Goal: Task Accomplishment & Management: Manage account settings

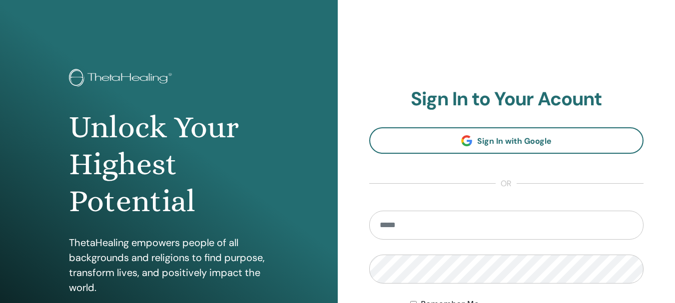
type input "**********"
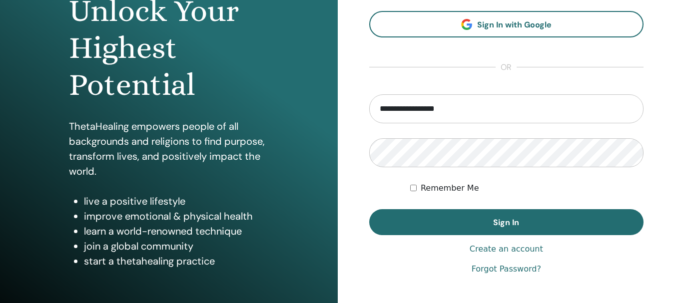
scroll to position [120, 0]
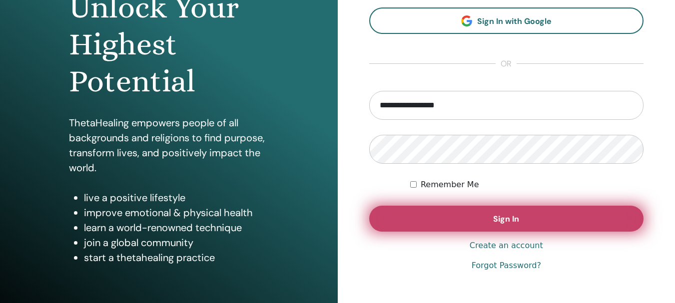
click at [478, 219] on button "Sign In" at bounding box center [506, 219] width 275 height 26
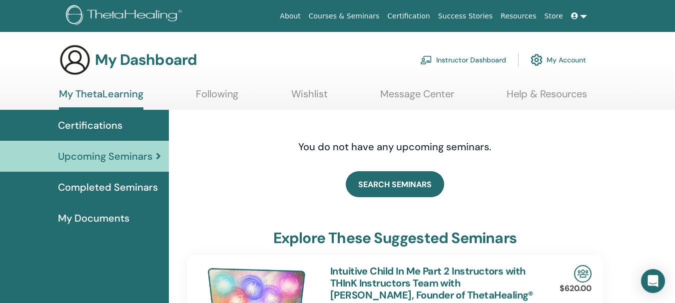
click at [470, 59] on link "Instructor Dashboard" at bounding box center [463, 60] width 86 height 22
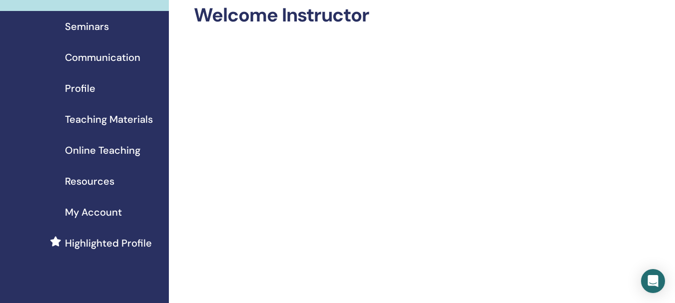
scroll to position [60, 0]
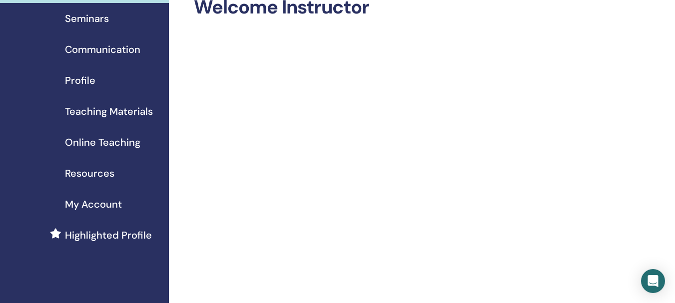
click at [90, 16] on span "Seminars" at bounding box center [87, 18] width 44 height 15
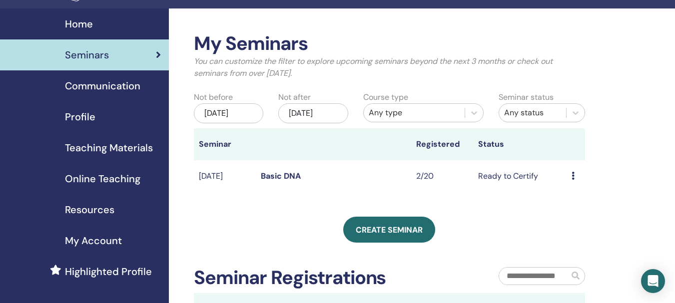
scroll to position [21, 0]
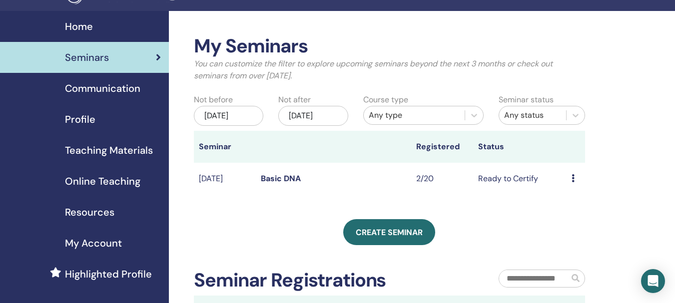
click at [571, 182] on icon at bounding box center [572, 178] width 3 height 8
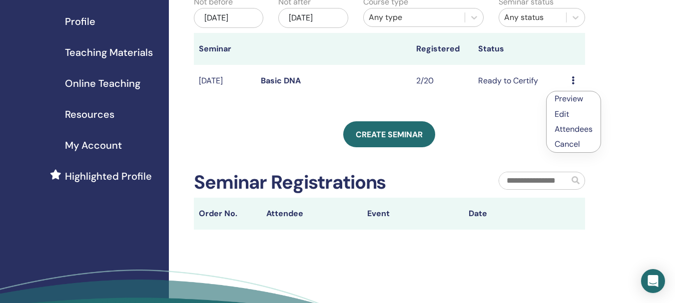
scroll to position [120, 0]
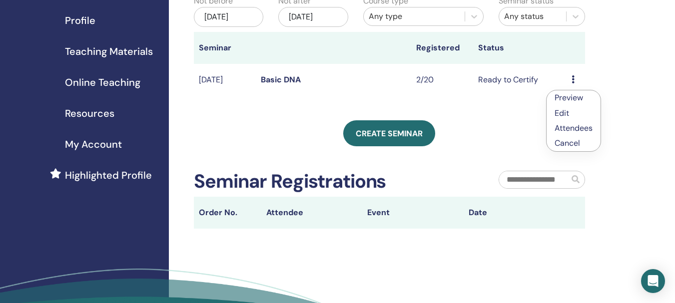
click at [652, 55] on div "My Seminars You can customize the filter to explore upcoming seminars beyond th…" at bounding box center [422, 140] width 506 height 456
click at [573, 83] on icon at bounding box center [572, 79] width 3 height 8
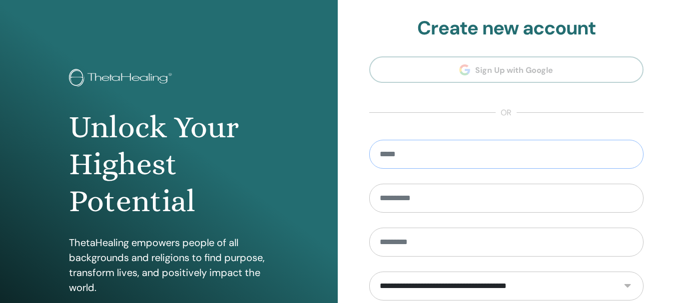
click at [426, 145] on input "email" at bounding box center [506, 154] width 275 height 29
type input "**********"
click at [404, 202] on input "text" at bounding box center [506, 198] width 275 height 29
click at [256, 71] on div at bounding box center [169, 79] width 200 height 20
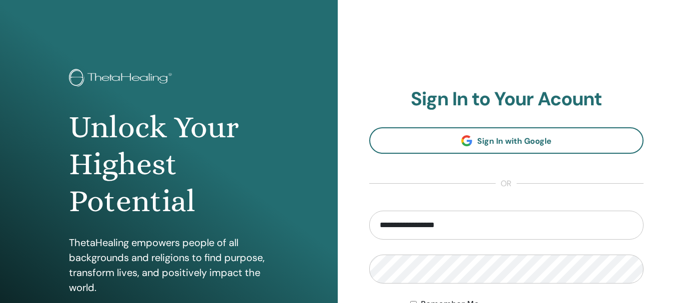
click at [447, 222] on input "**********" at bounding box center [506, 225] width 275 height 29
click at [457, 226] on input "**********" at bounding box center [506, 225] width 275 height 29
type input "*"
type input "**********"
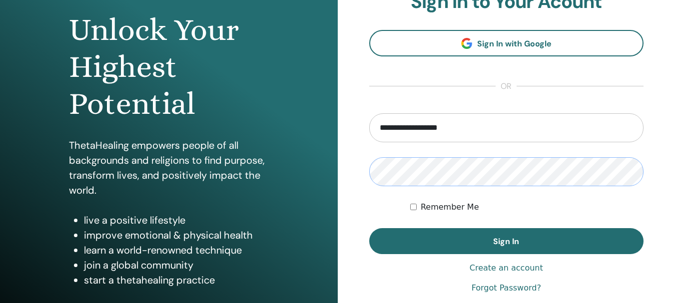
scroll to position [100, 0]
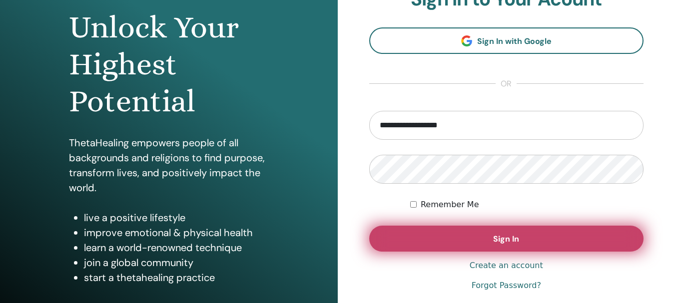
click at [504, 236] on span "Sign In" at bounding box center [506, 239] width 26 height 10
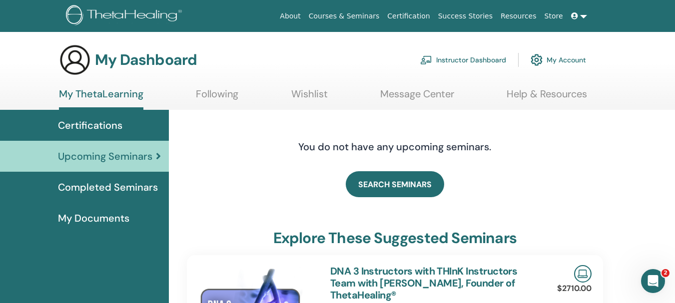
click at [465, 59] on link "Instructor Dashboard" at bounding box center [463, 60] width 86 height 22
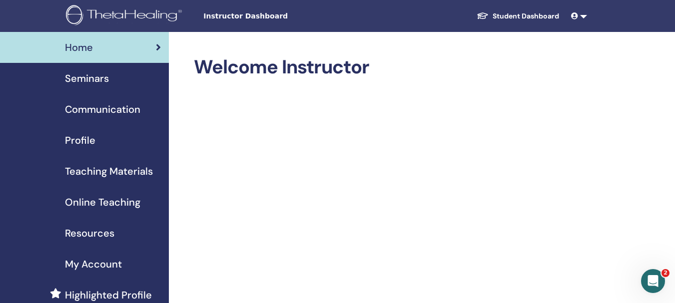
click at [103, 77] on span "Seminars" at bounding box center [87, 78] width 44 height 15
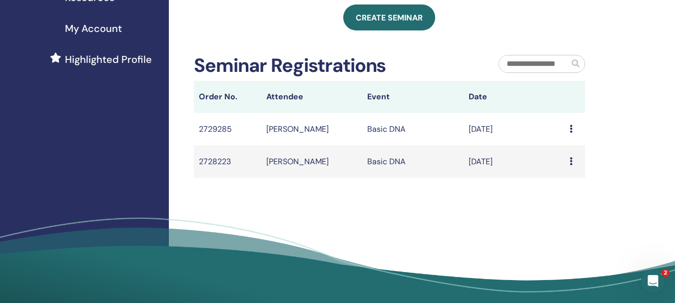
scroll to position [240, 0]
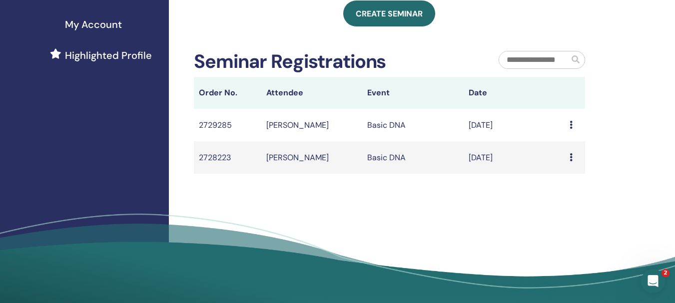
click at [570, 129] on icon at bounding box center [570, 125] width 3 height 8
click at [571, 129] on icon at bounding box center [570, 125] width 3 height 8
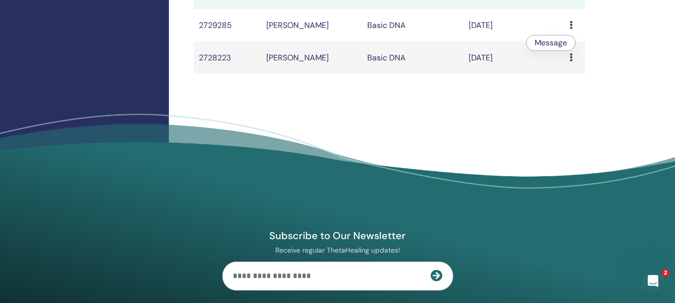
scroll to position [352, 0]
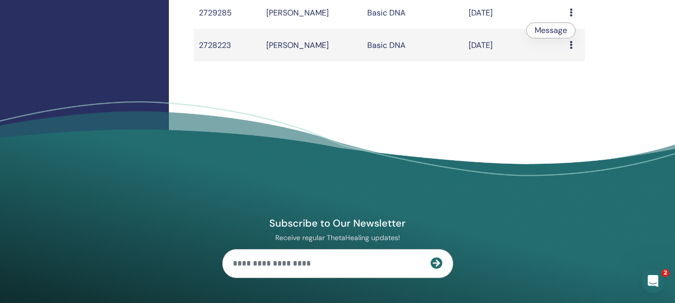
click at [569, 54] on td "Message" at bounding box center [574, 45] width 20 height 32
click at [575, 51] on div "Message" at bounding box center [574, 45] width 10 height 12
click at [575, 55] on li "Message" at bounding box center [555, 62] width 48 height 15
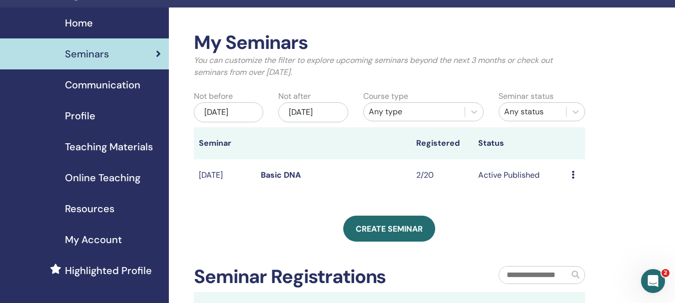
scroll to position [21, 0]
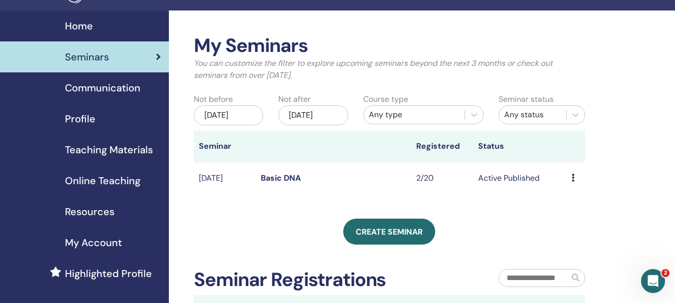
click at [573, 182] on icon at bounding box center [572, 178] width 3 height 8
click at [585, 220] on link "Attendees" at bounding box center [575, 223] width 38 height 10
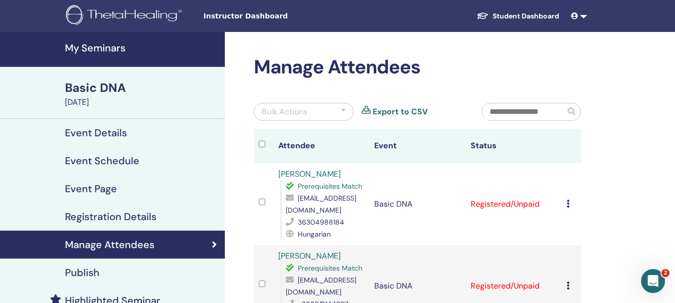
click at [568, 201] on icon at bounding box center [567, 204] width 3 height 8
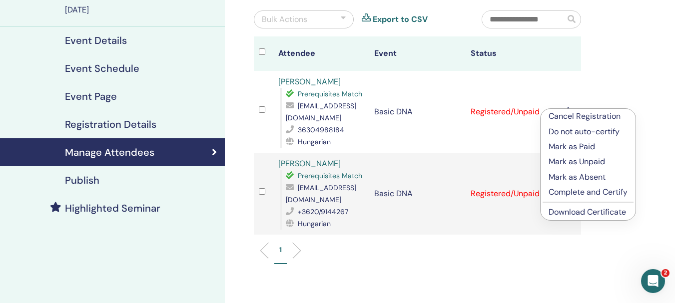
scroll to position [100, 0]
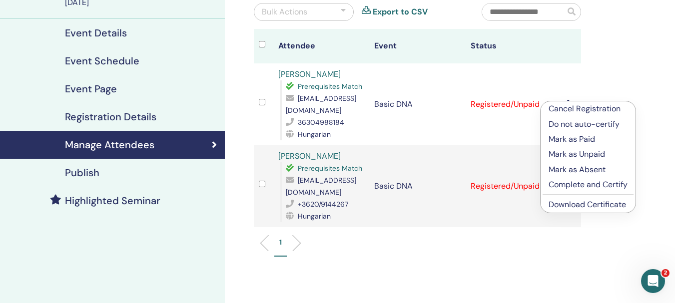
click at [596, 206] on link "Download Certificate" at bounding box center [586, 204] width 77 height 10
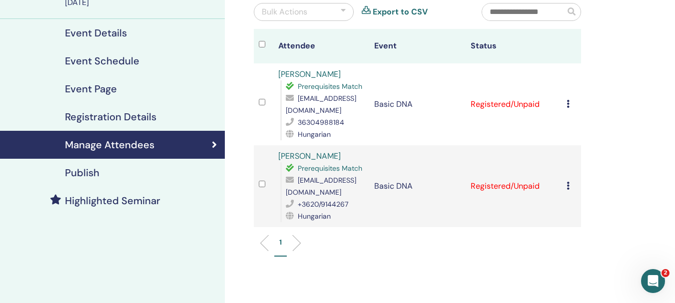
click at [566, 186] on td "Cancel Registration Do not auto-certify Mark as Paid Mark as Unpaid Mark as Abs…" at bounding box center [570, 186] width 19 height 82
click at [569, 189] on icon at bounding box center [567, 186] width 3 height 8
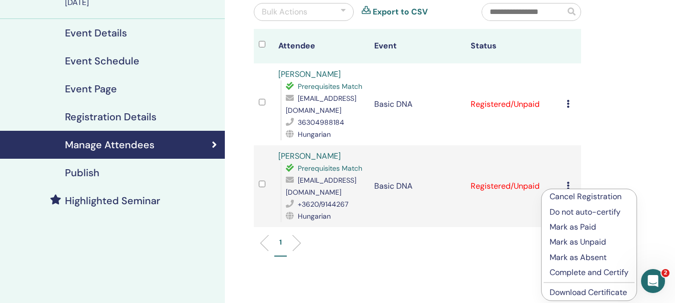
click at [579, 292] on link "Download Certificate" at bounding box center [587, 292] width 77 height 10
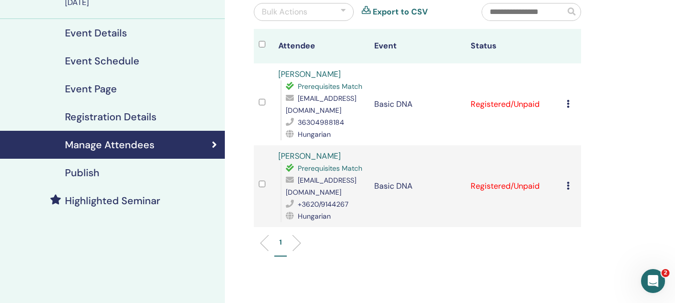
click at [568, 106] on icon at bounding box center [567, 104] width 3 height 8
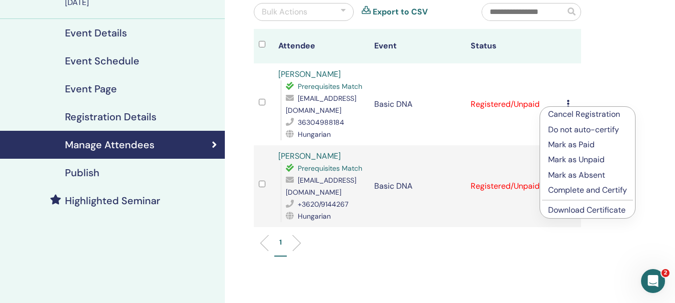
click at [480, 157] on td "Registered/Unpaid" at bounding box center [513, 186] width 96 height 82
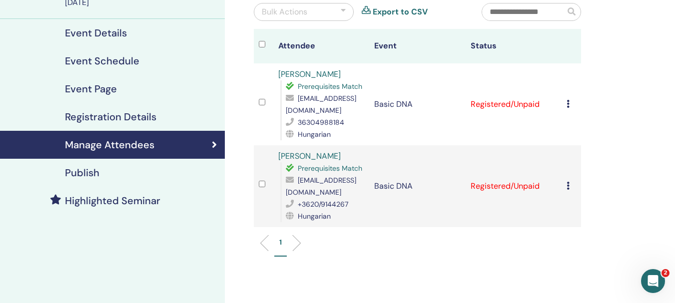
click at [567, 105] on icon at bounding box center [567, 104] width 3 height 8
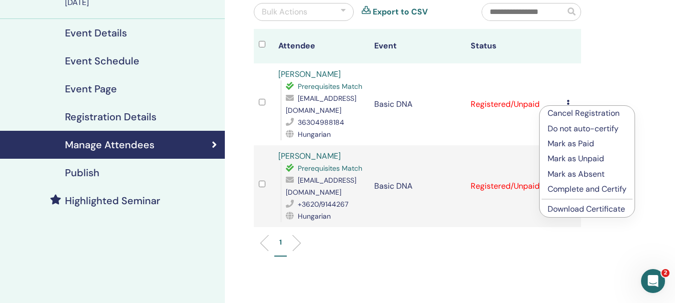
click at [612, 23] on div "Manage Attendees Bulk Actions Export to CSV Attendee Event Status [PERSON_NAME]…" at bounding box center [450, 169] width 450 height 474
